Goal: Task Accomplishment & Management: Use online tool/utility

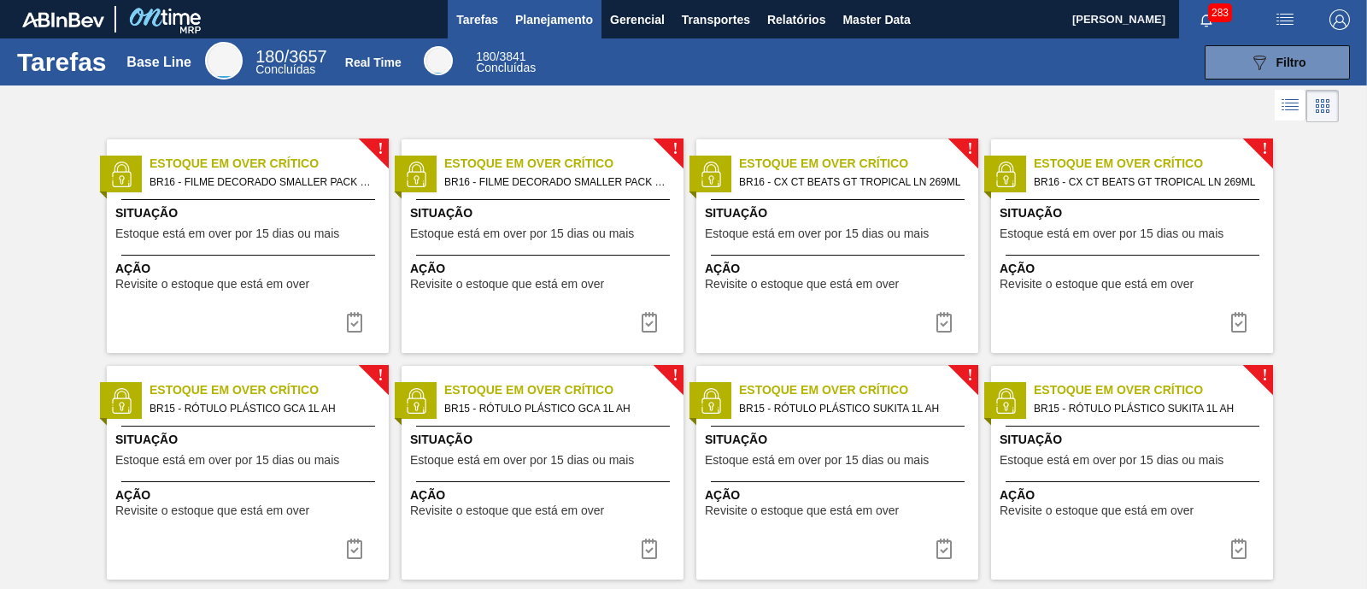
click at [556, 31] on button "Planejamento" at bounding box center [554, 19] width 95 height 38
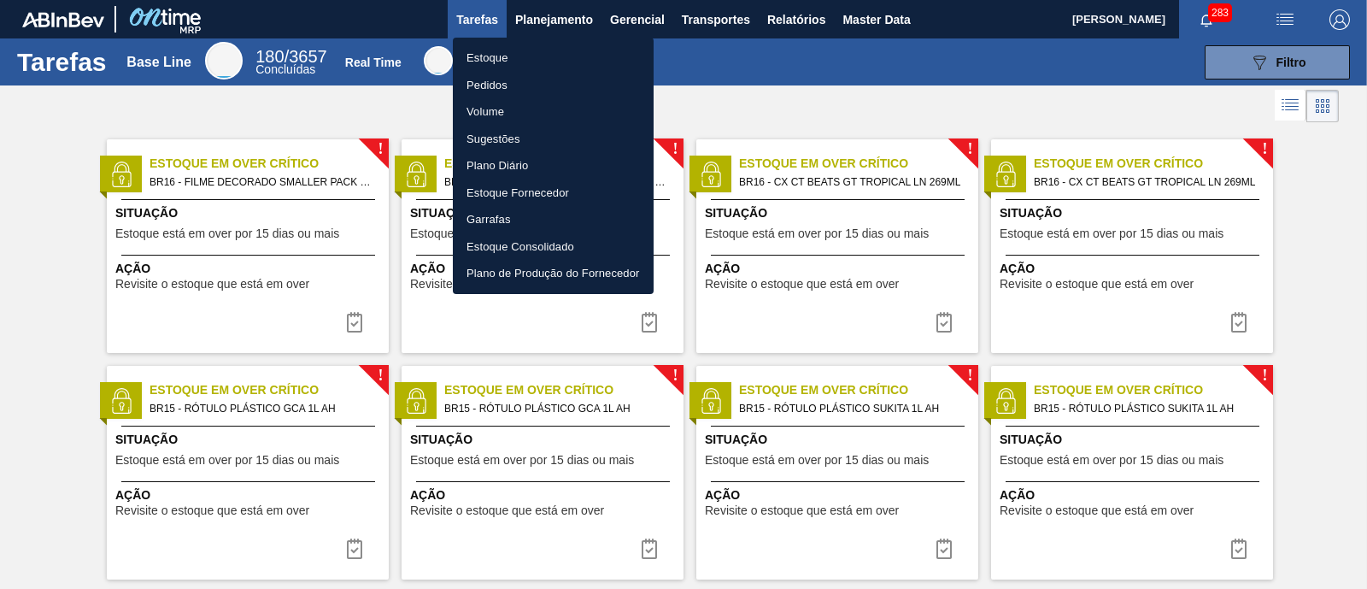
click at [538, 53] on li "Estoque" at bounding box center [553, 57] width 201 height 27
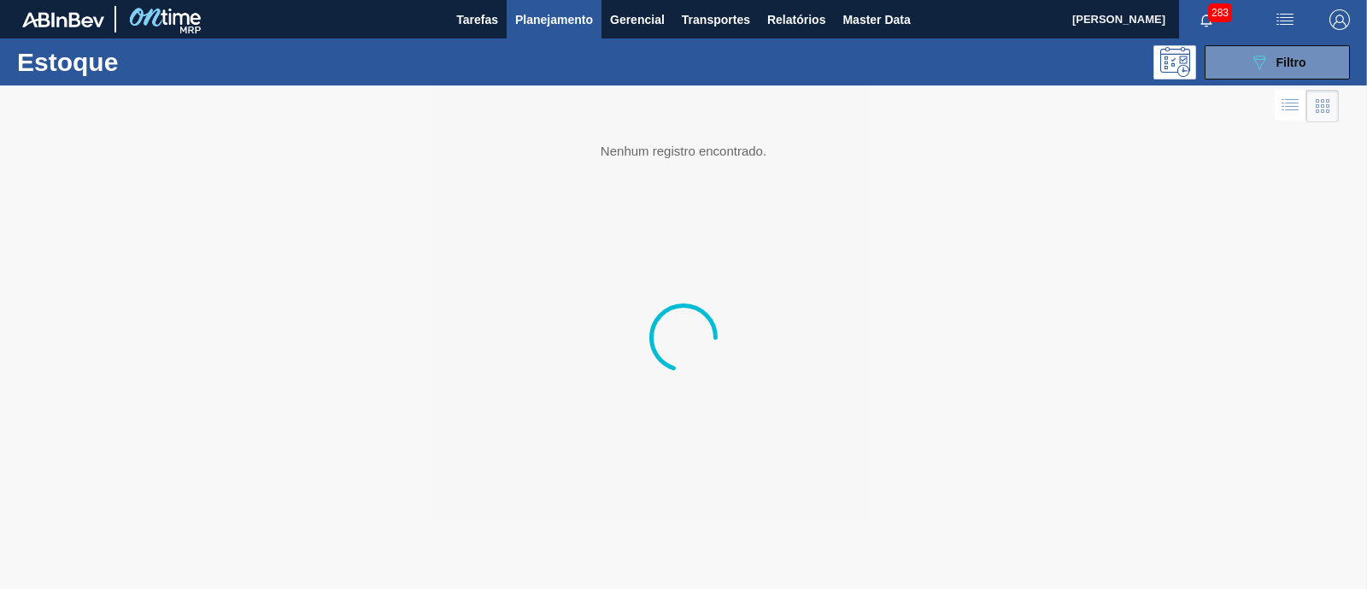
drag, startPoint x: 1256, startPoint y: 68, endPoint x: 1253, endPoint y: 79, distance: 11.6
click at [1255, 68] on icon "089F7B8B-B2A5-4AFE-B5C0-19BA573D28AC" at bounding box center [1259, 62] width 21 height 21
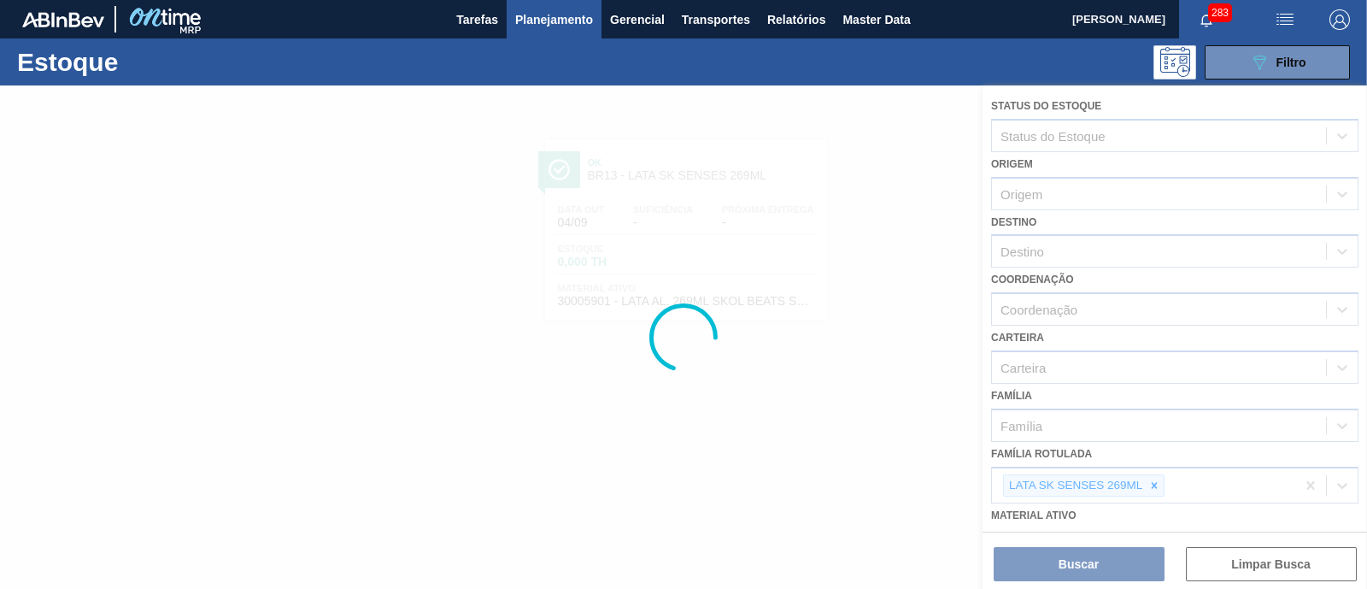
click at [1155, 483] on div at bounding box center [683, 336] width 1367 height 503
click at [1155, 483] on icon at bounding box center [1155, 485] width 6 height 6
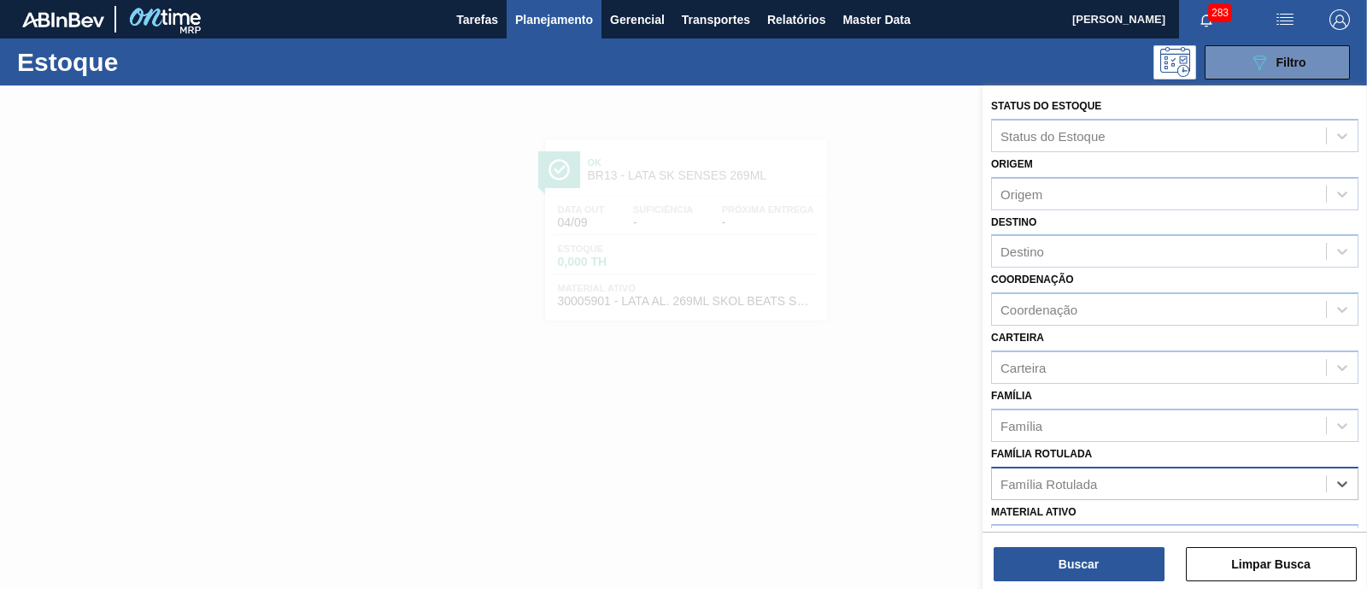
click at [1149, 483] on div "Família Rotulada" at bounding box center [1159, 483] width 334 height 25
type Rotulada "p"
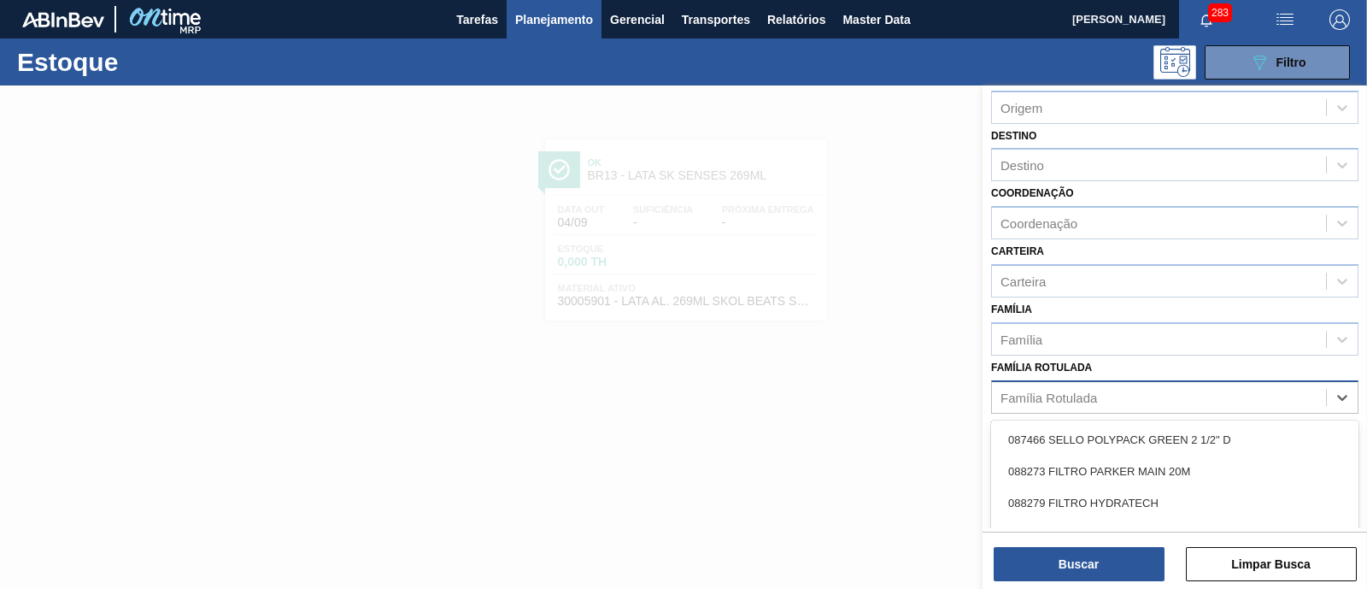
scroll to position [106, 0]
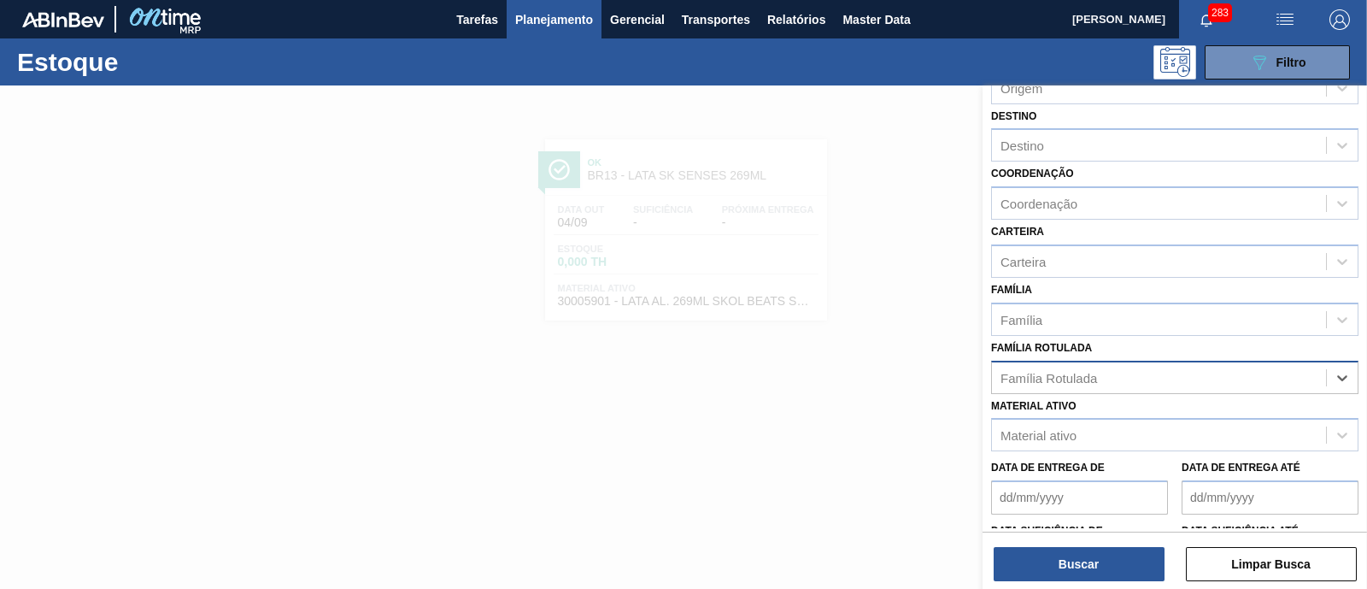
click at [1137, 378] on div "Família Rotulada" at bounding box center [1159, 377] width 334 height 25
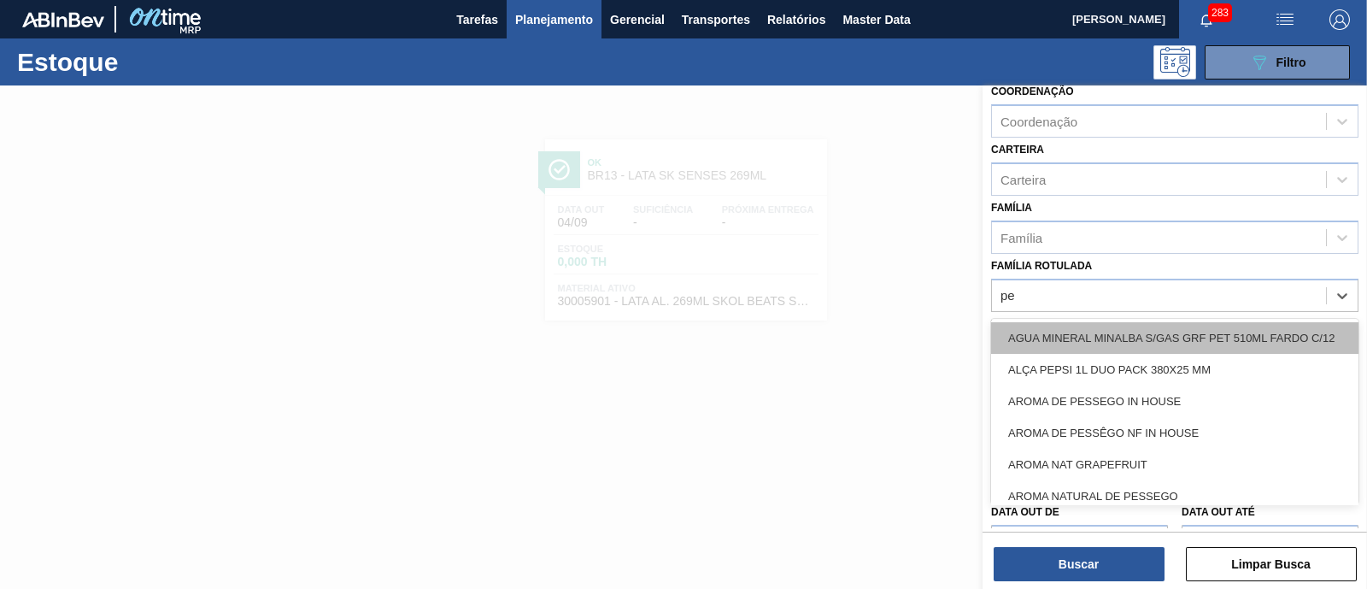
scroll to position [213, 0]
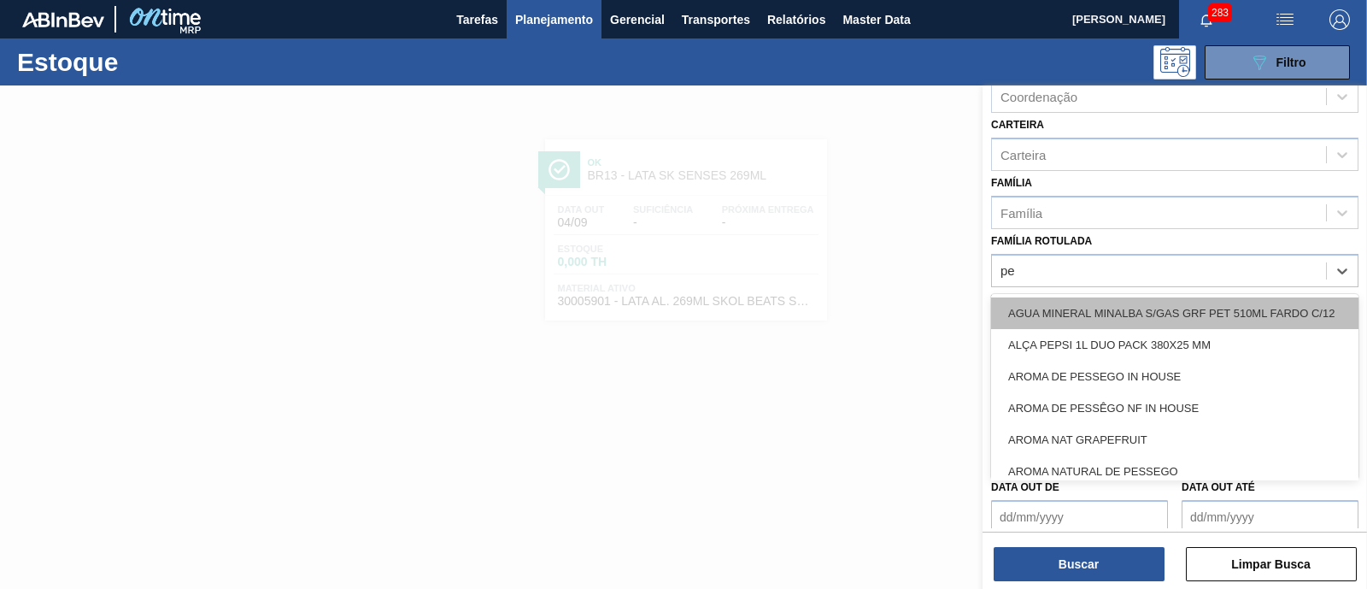
type Rotulada "p"
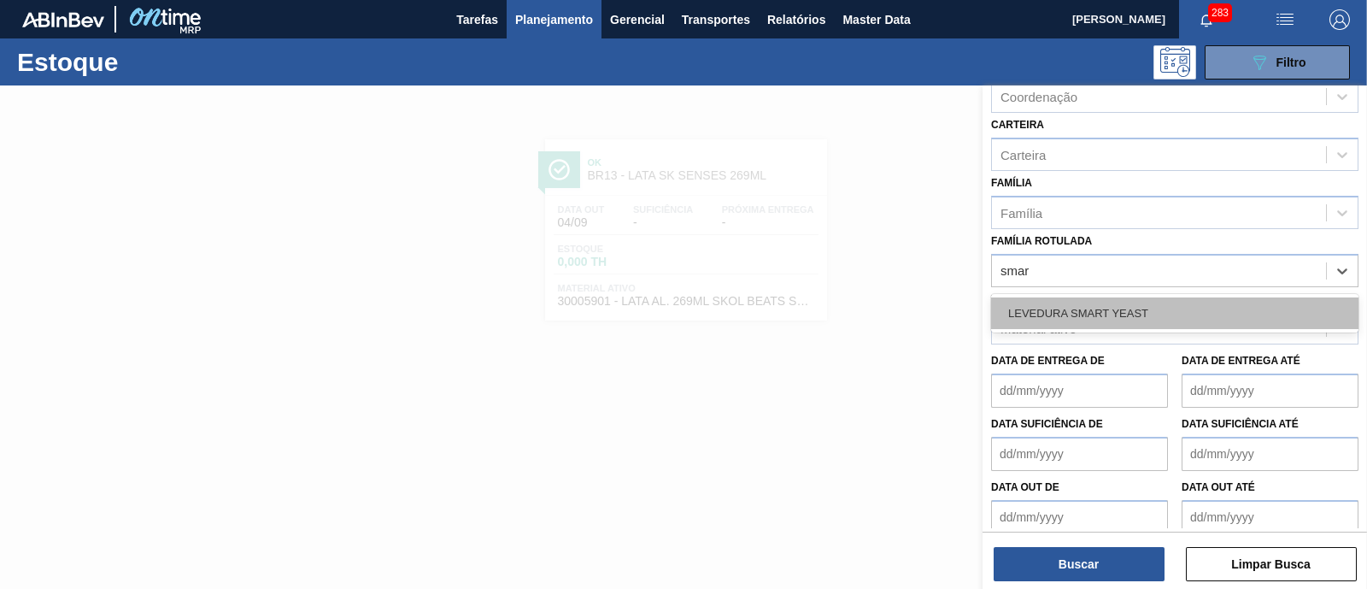
type Rotulada "smart"
click at [1070, 321] on div "LEVEDURA SMART YEAST" at bounding box center [1174, 313] width 367 height 32
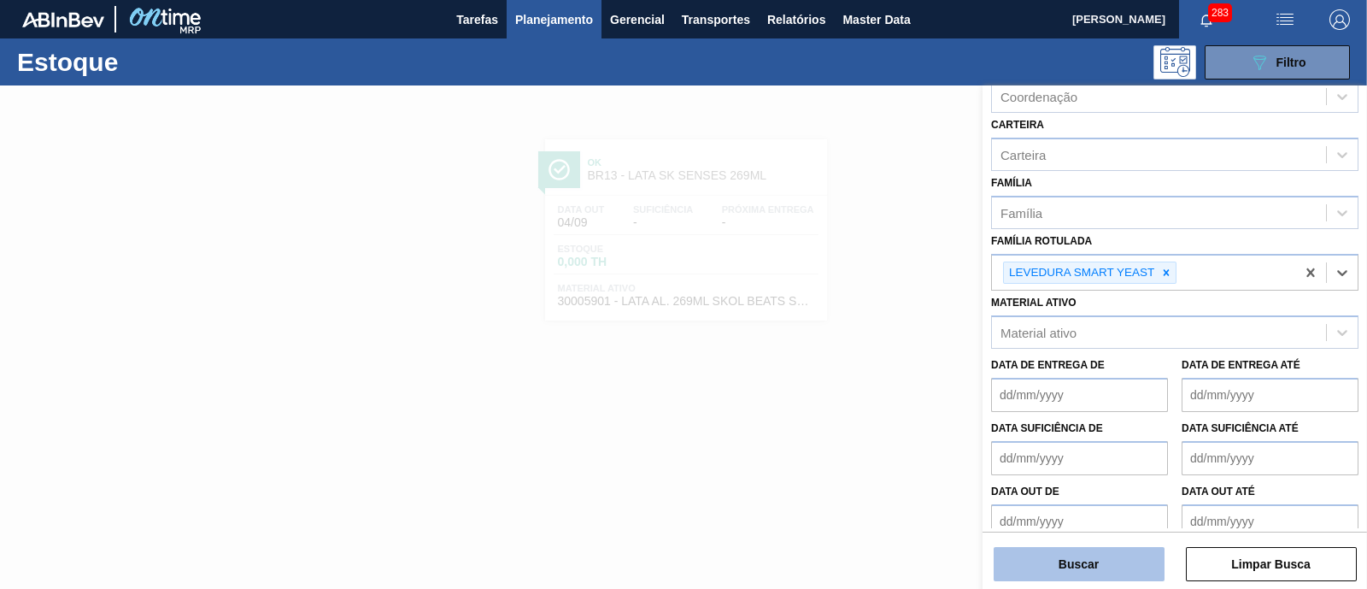
click at [1047, 571] on button "Buscar" at bounding box center [1079, 564] width 171 height 34
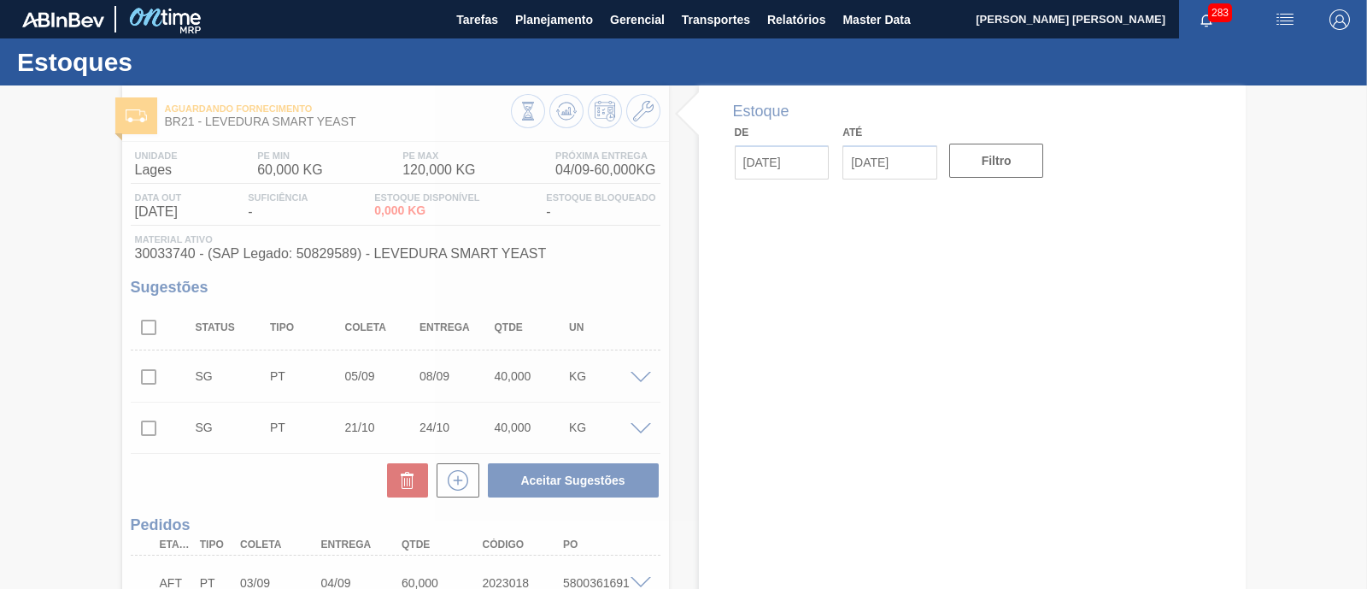
type input "04/09/2025"
type input "18/09/2025"
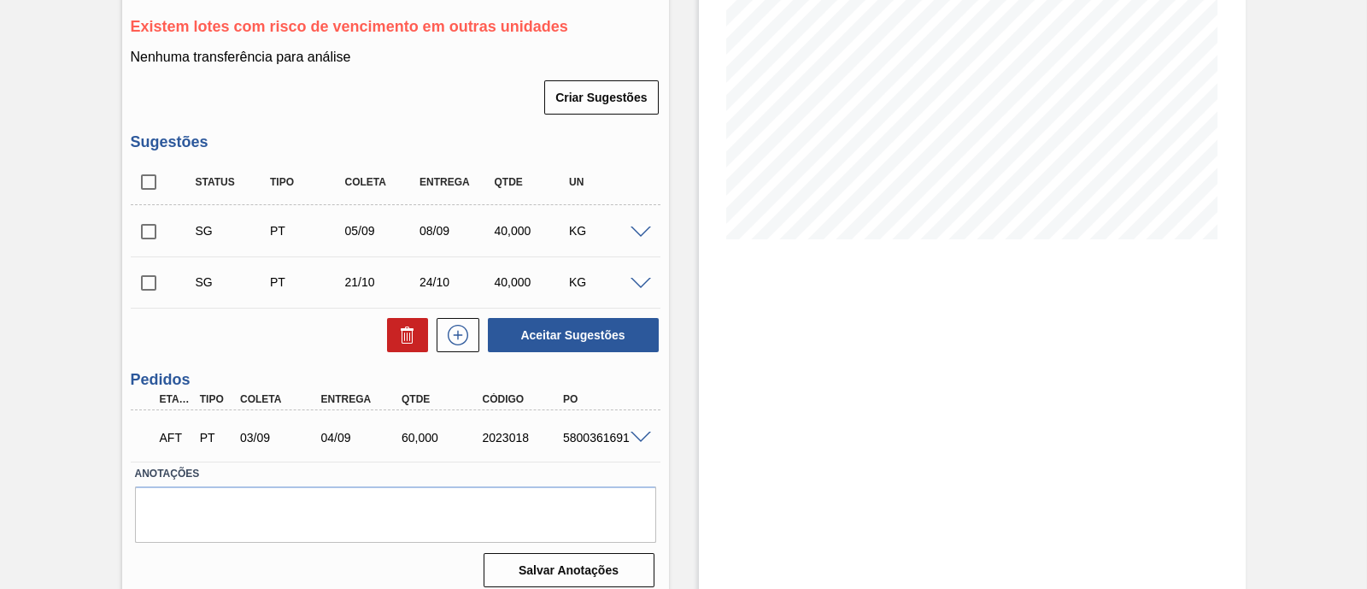
scroll to position [276, 0]
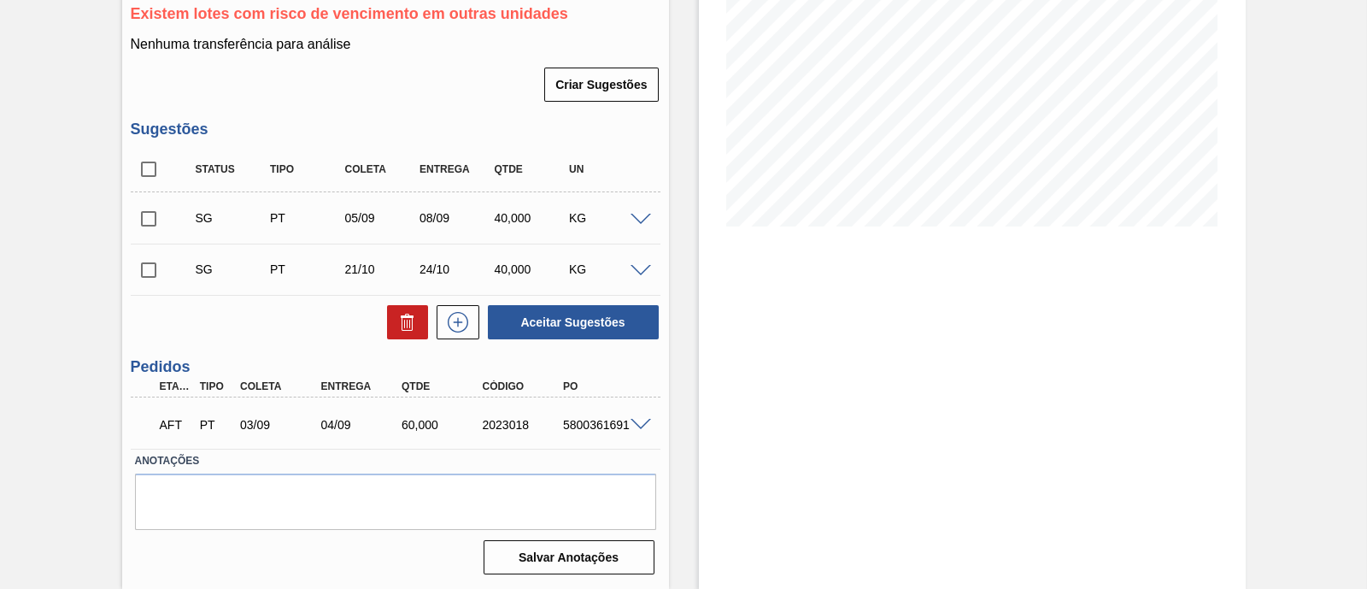
click at [638, 425] on span at bounding box center [641, 425] width 21 height 13
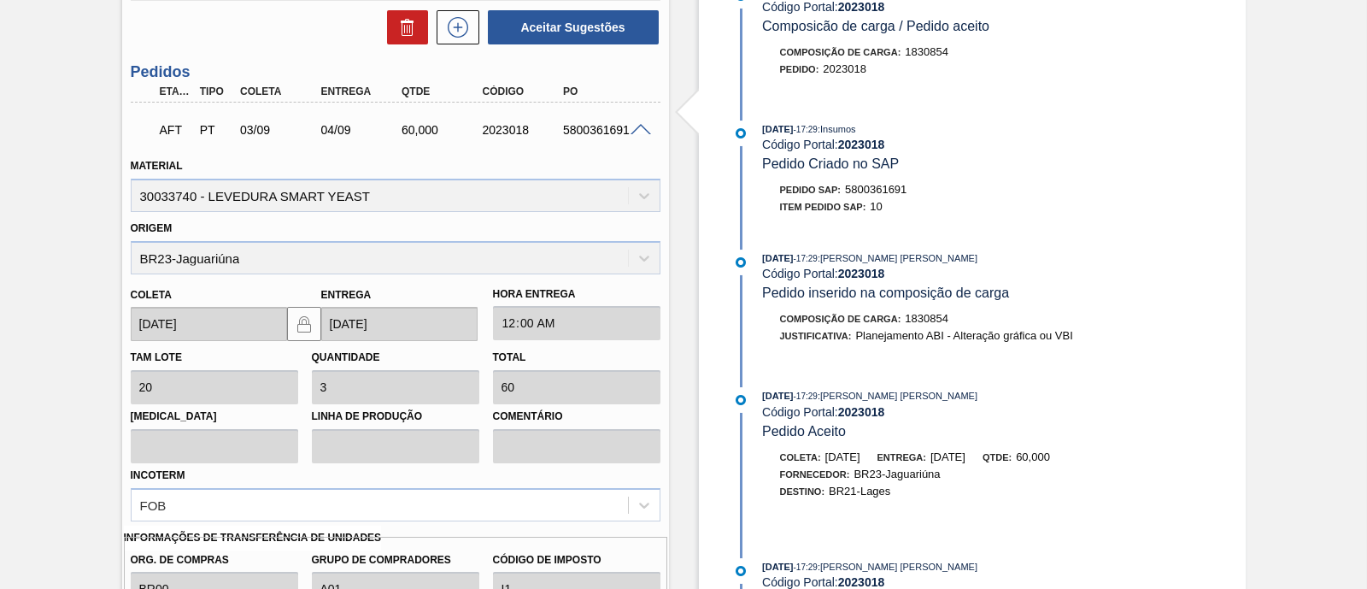
scroll to position [567, 0]
drag, startPoint x: 560, startPoint y: 132, endPoint x: 631, endPoint y: 138, distance: 71.2
click at [631, 138] on div "AFT PT 03/09 04/09 60,000 2023018 5800361691" at bounding box center [396, 129] width 530 height 43
copy div "5800361691"
